Goal: Task Accomplishment & Management: Manage account settings

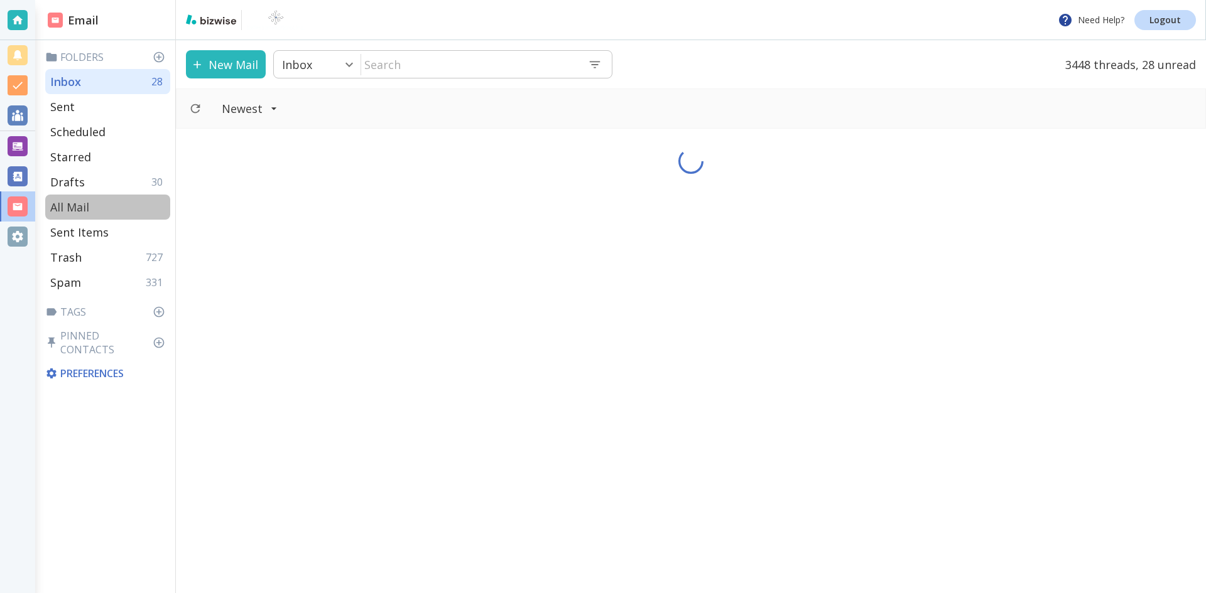
click at [73, 202] on p "All Mail" at bounding box center [69, 207] width 39 height 15
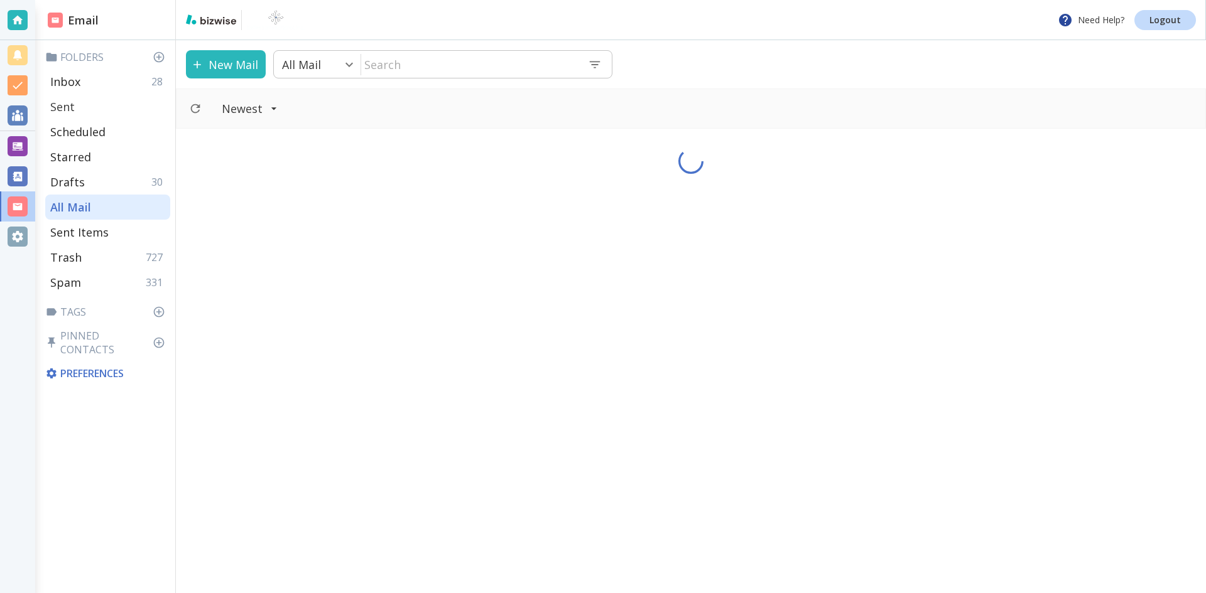
click at [65, 104] on p "Sent" at bounding box center [62, 106] width 24 height 15
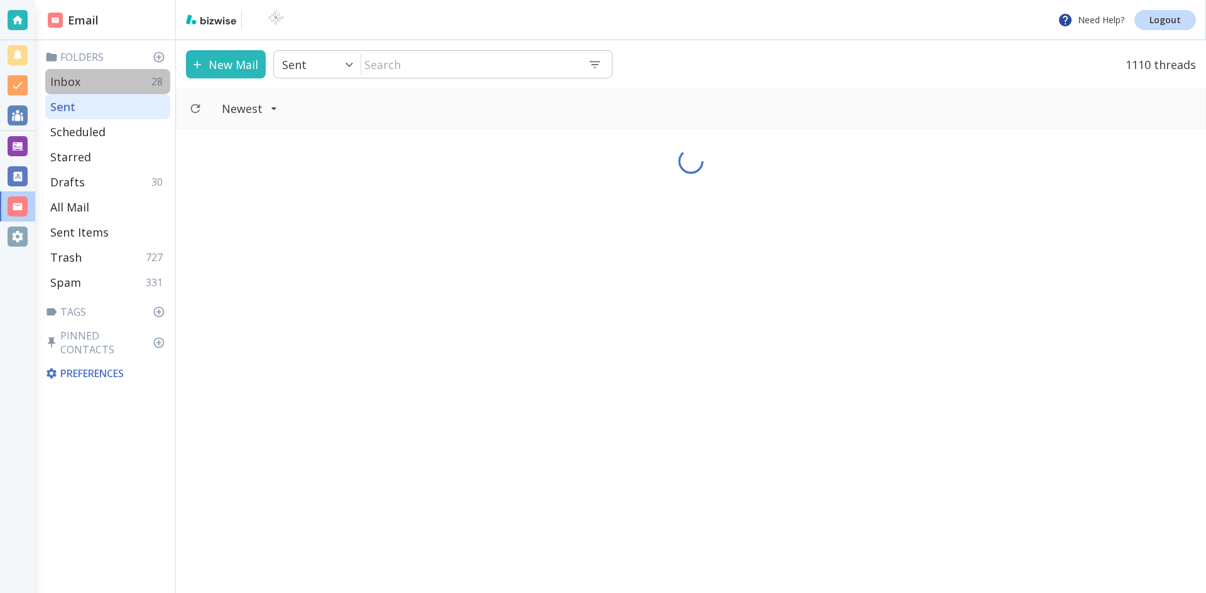
click at [65, 79] on p "Inbox" at bounding box center [65, 81] width 30 height 15
type input "0"
